Goal: Task Accomplishment & Management: Manage account settings

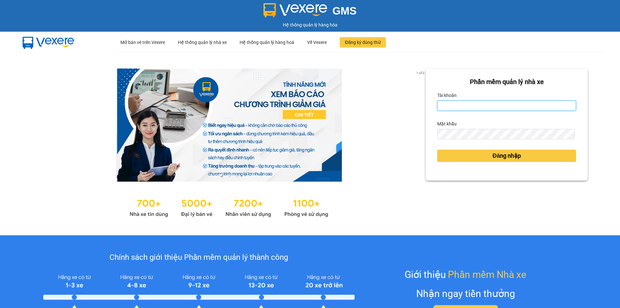
click at [484, 107] on input "Tài khoản" at bounding box center [506, 105] width 139 height 10
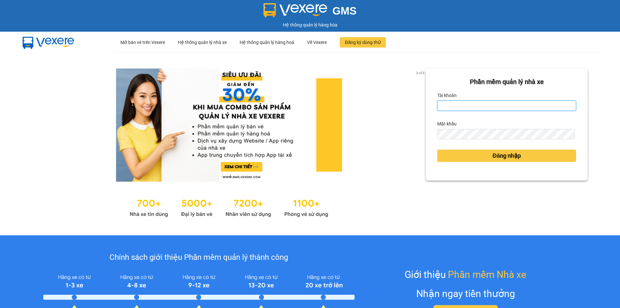
type input "nghia.minhtam"
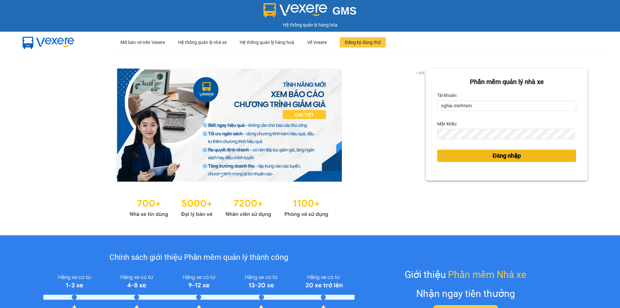
click at [477, 155] on button "Đăng nhập" at bounding box center [506, 156] width 139 height 12
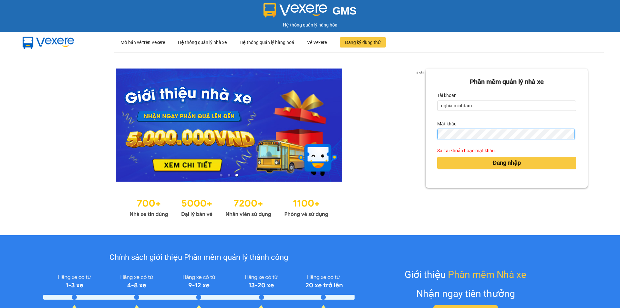
click at [400, 139] on div "3 of 3 Phần mềm quản lý nhà xe Tài khoản nghia.minhtam Mật khẩu Sai tài khoản h…" at bounding box center [310, 143] width 620 height 183
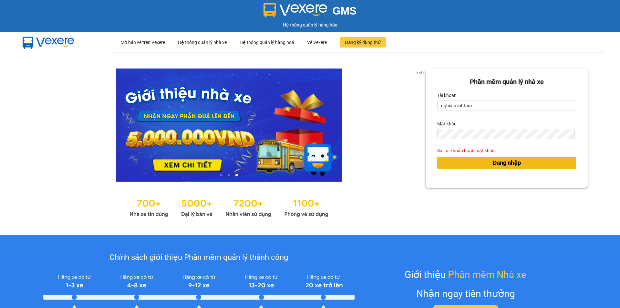
click at [480, 157] on button "Đăng nhập" at bounding box center [506, 163] width 139 height 12
